Goal: Transaction & Acquisition: Purchase product/service

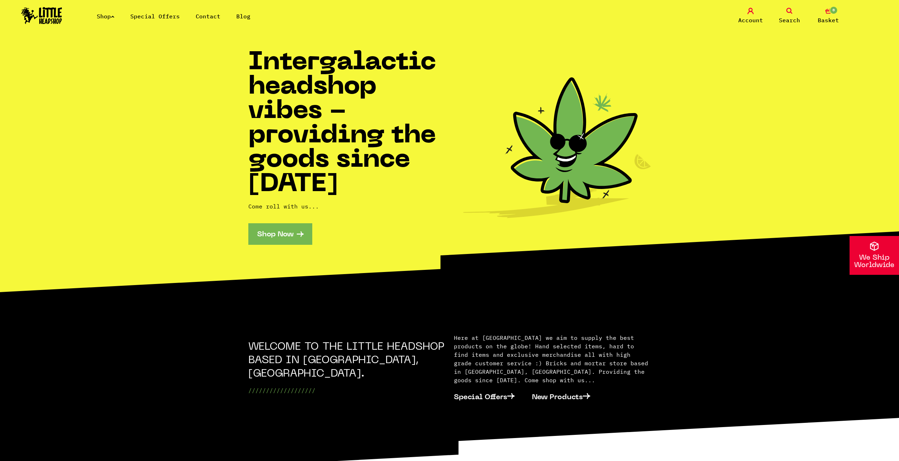
click at [146, 17] on link "Special Offers" at bounding box center [154, 16] width 49 height 7
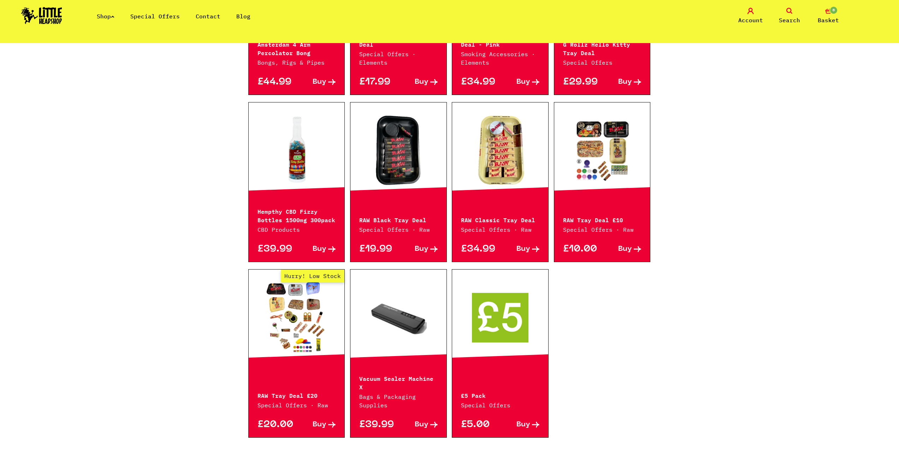
scroll to position [283, 0]
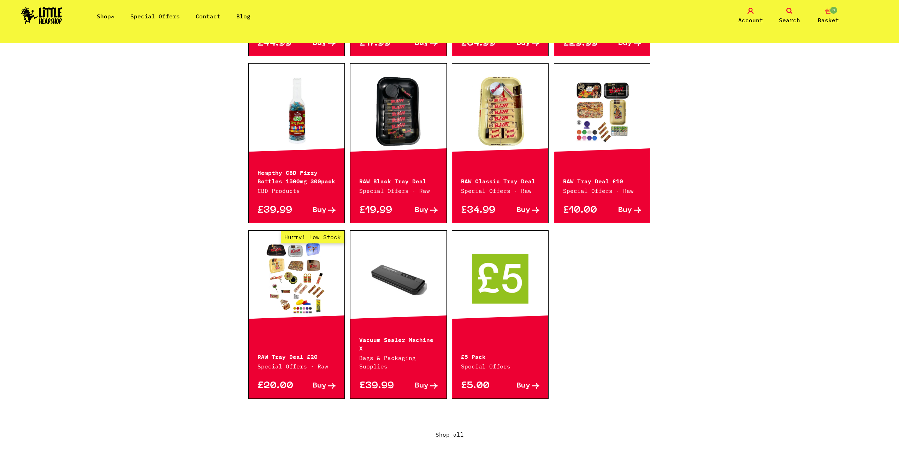
click at [506, 310] on link at bounding box center [500, 278] width 96 height 71
click at [108, 14] on link "Shop" at bounding box center [106, 16] width 18 height 7
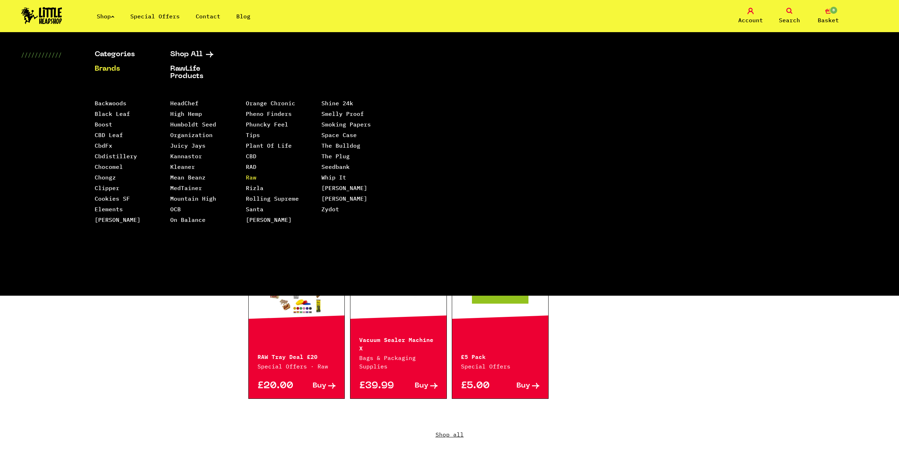
click at [255, 174] on link "Raw" at bounding box center [251, 177] width 11 height 7
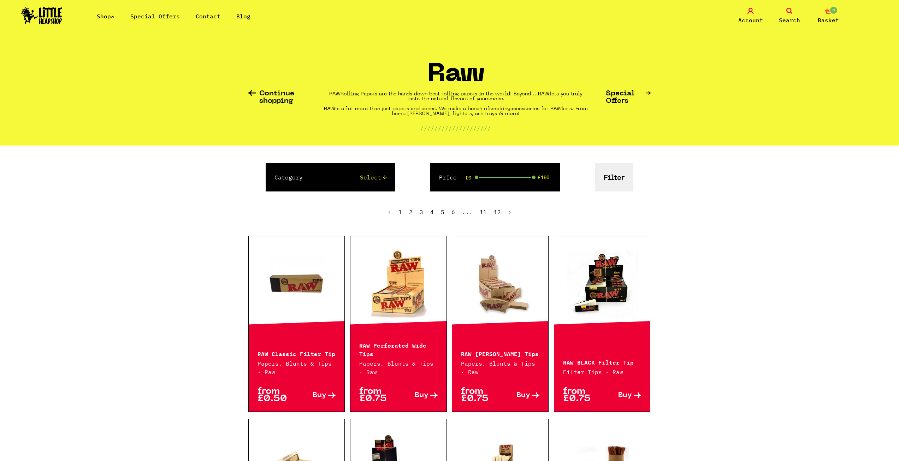
click at [333, 186] on div "Category Select Papers, Blunts & Tips 420/710 LIFE Smoking Accessories Trays An…" at bounding box center [331, 177] width 130 height 28
click at [379, 179] on select "Select Papers, Blunts & Tips 420/710 LIFE Smoking Accessories Trays And Boxes G…" at bounding box center [352, 177] width 70 height 8
click at [379, 178] on select "Select Papers, Blunts & Tips 420/710 LIFE Smoking Accessories Trays And Boxes G…" at bounding box center [352, 177] width 70 height 8
click at [610, 181] on button "Filter" at bounding box center [614, 177] width 39 height 28
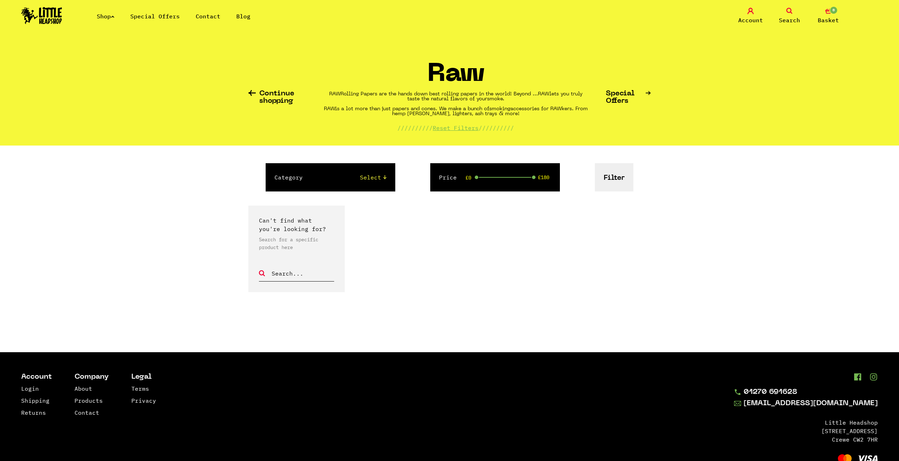
click at [630, 181] on button "Filter" at bounding box center [614, 177] width 39 height 28
click at [360, 183] on div "Category Select Papers, Blunts & Tips 420/710 LIFE Smoking Accessories Trays An…" at bounding box center [331, 177] width 130 height 28
click at [264, 96] on link "Continue shopping" at bounding box center [277, 97] width 58 height 15
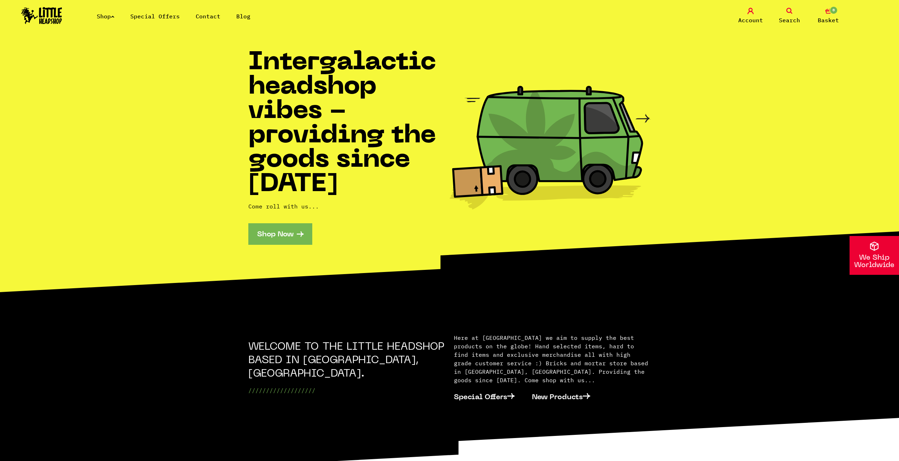
click at [140, 18] on link "Special Offers" at bounding box center [154, 16] width 49 height 7
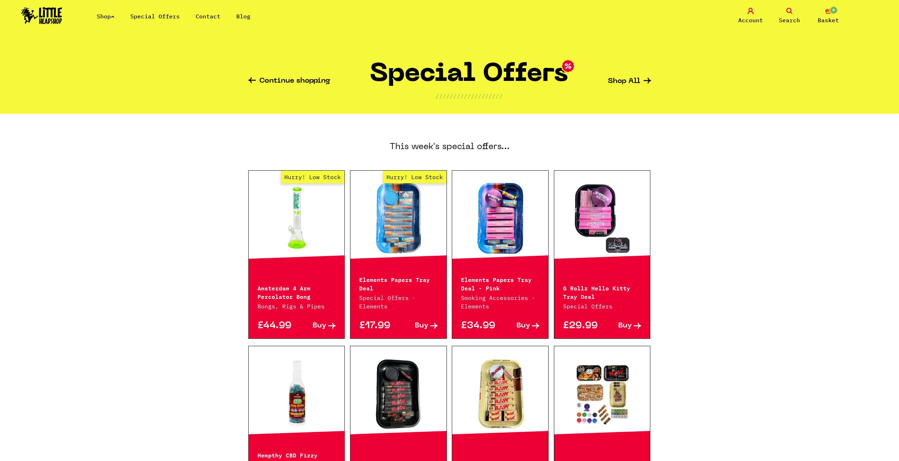
click at [100, 19] on link "Shop" at bounding box center [106, 16] width 18 height 7
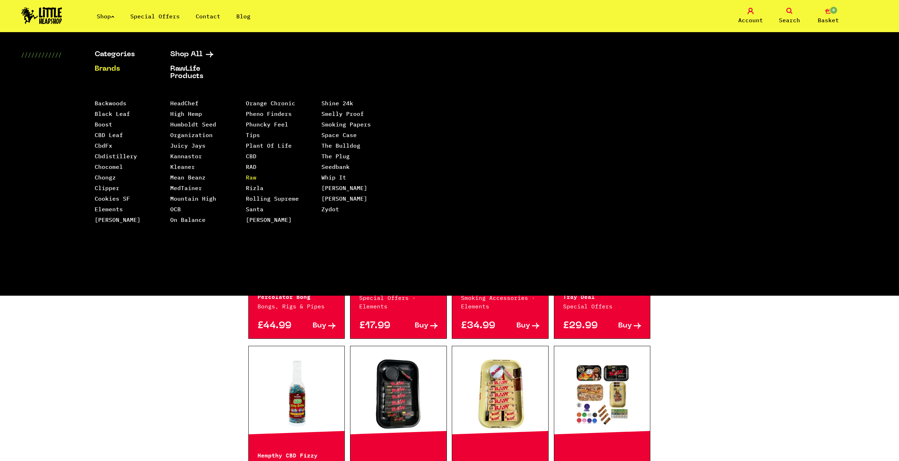
click at [250, 174] on link "Raw" at bounding box center [251, 177] width 11 height 7
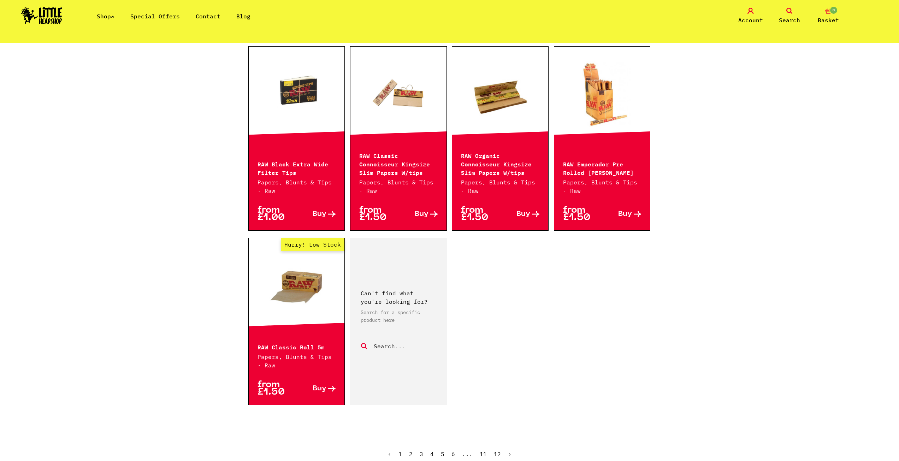
scroll to position [1089, 0]
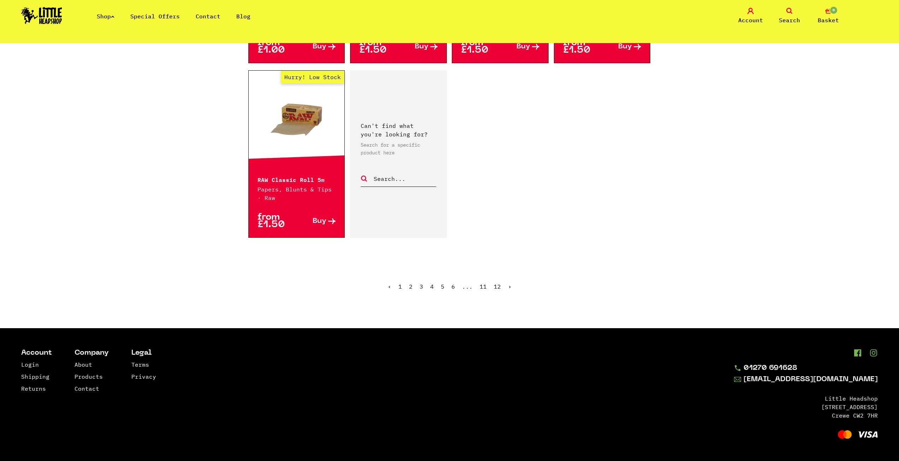
click at [410, 286] on link "2" at bounding box center [411, 286] width 4 height 7
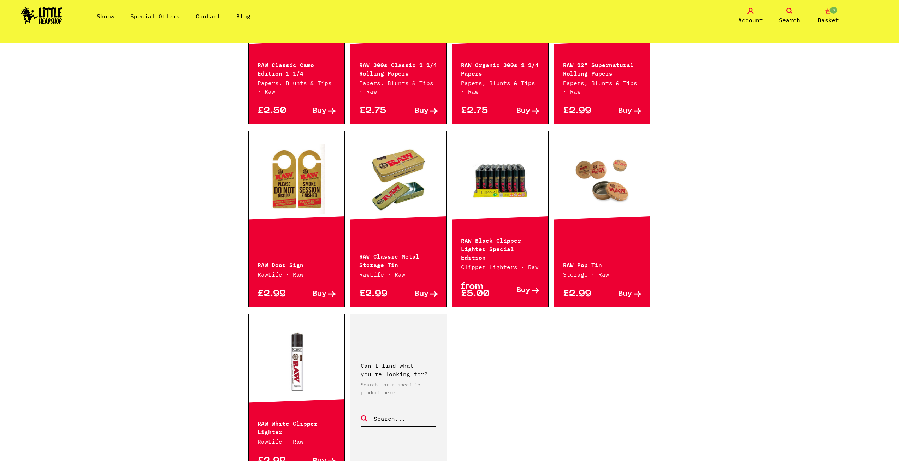
scroll to position [919, 0]
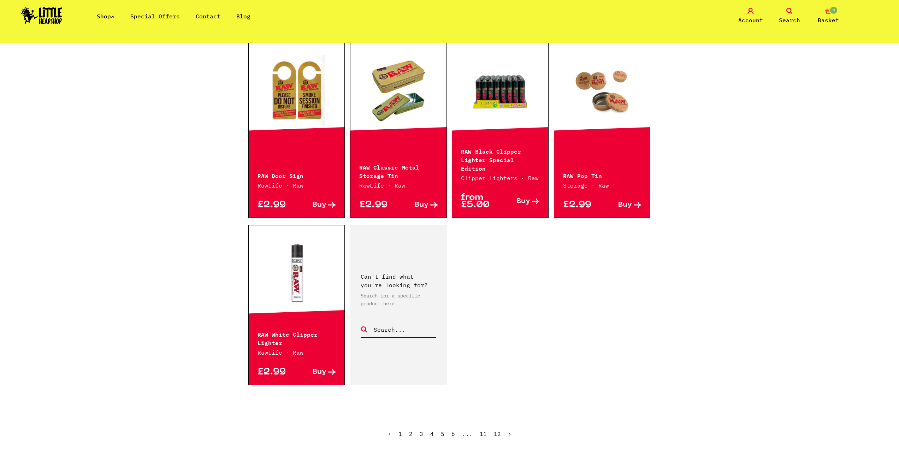
click at [423, 430] on link "3" at bounding box center [422, 433] width 4 height 7
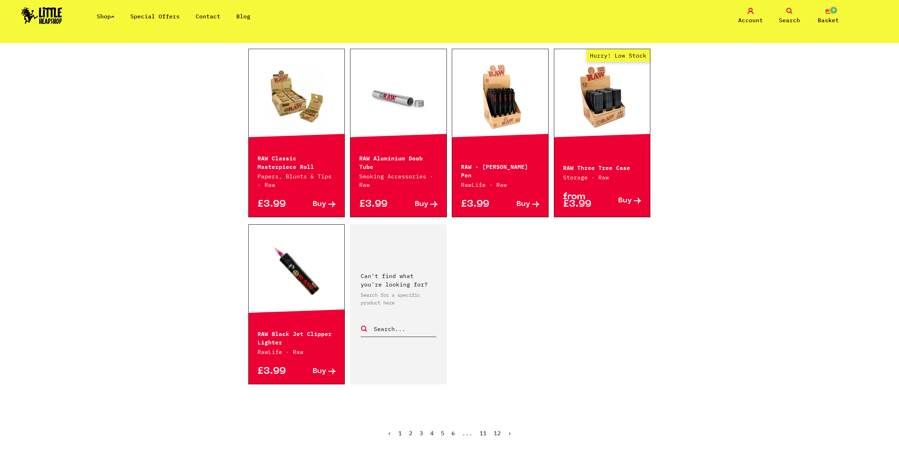
scroll to position [919, 0]
